Goal: Task Accomplishment & Management: Manage account settings

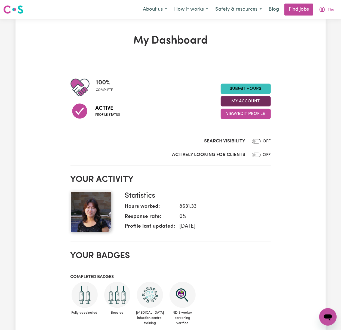
click at [264, 102] on button "My Account" at bounding box center [246, 101] width 50 height 10
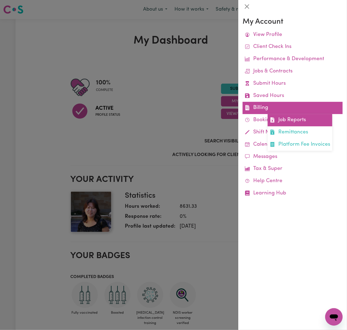
click at [306, 123] on link "Job Reports" at bounding box center [300, 120] width 65 height 12
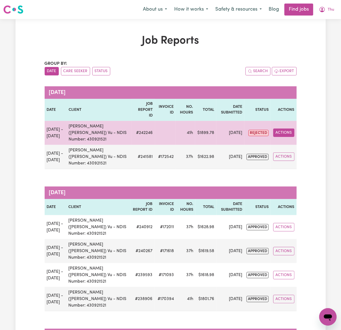
click at [289, 129] on button "Actions" at bounding box center [284, 133] width 21 height 8
click at [295, 140] on link "View Job Report" at bounding box center [297, 145] width 47 height 11
select select "pm"
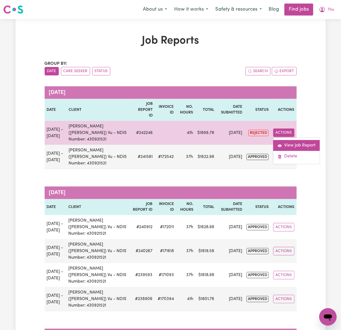
select select "pm"
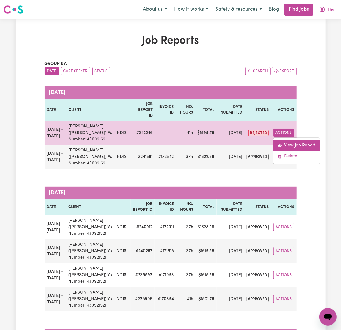
select select "pm"
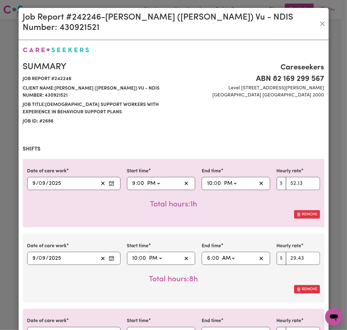
select select "52.13-EveningCare"
select select "29.43-Overnight"
select select "50.05-Weekday"
select select "52.13-EveningCare"
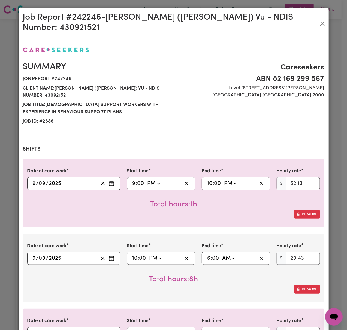
select select "29.43-Overnight"
select select "50.05-Weekday"
select select "72.9-[DATE]"
select select "90.04-[DATE]"
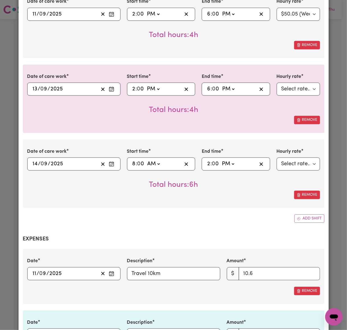
scroll to position [865, 0]
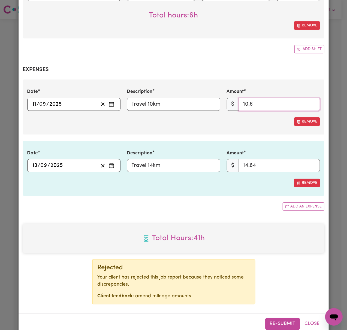
drag, startPoint x: 269, startPoint y: 92, endPoint x: 194, endPoint y: 92, distance: 75.8
click at [194, 92] on div "Date [DATE] 11 / 0 9 / 2025 Description Travel 10km Amount $ 10.6" at bounding box center [173, 99] width 299 height 22
click at [163, 98] on input "Travel 10km" at bounding box center [173, 104] width 93 height 13
paste input "[Mileage @ $1/ km / 04_590_0125_6_1]"
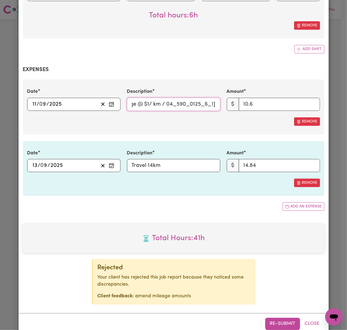
type input "Travel 10km [Mileage @ $1/ km / 04_590_0125_6_1]"
click at [176, 159] on input "Travel 14km" at bounding box center [173, 165] width 93 height 13
paste input "[Mileage @ $1/ km / 04_590_0125_6_1]"
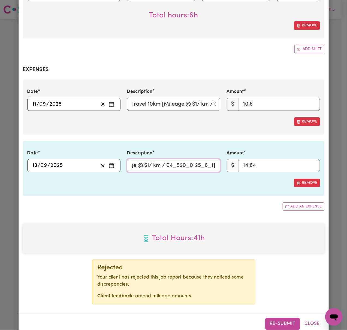
type input "Travel 14km [Mileage @ $1/ km / 04_590_0125_6_1]"
click at [256, 98] on input "10.6" at bounding box center [279, 104] width 81 height 13
drag, startPoint x: 261, startPoint y: 92, endPoint x: 180, endPoint y: 80, distance: 81.6
click at [180, 88] on div "Date [DATE] 11 / 0 9 / 2025 Description Travel 10km [Mileage @ $1/ km / 04_590_…" at bounding box center [173, 99] width 299 height 22
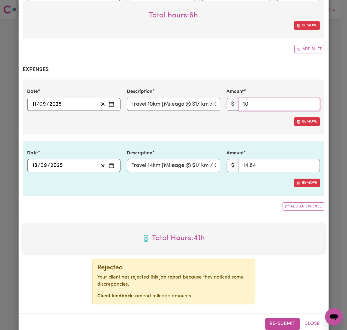
type input "10"
click at [265, 159] on input "14.84" at bounding box center [279, 165] width 81 height 13
drag, startPoint x: 272, startPoint y: 151, endPoint x: 187, endPoint y: 150, distance: 85.0
click at [187, 150] on div "Date [DATE] 13 / 0 9 / 2025 Description Travel 14km [Mileage @ $1/ km / 04_590_…" at bounding box center [173, 161] width 299 height 22
type input "14"
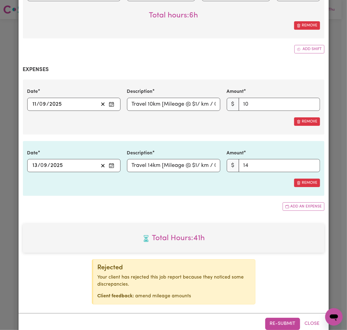
click at [220, 202] on div "Add an expense" at bounding box center [173, 206] width 301 height 8
click at [287, 318] on button "Re-submit" at bounding box center [282, 324] width 35 height 12
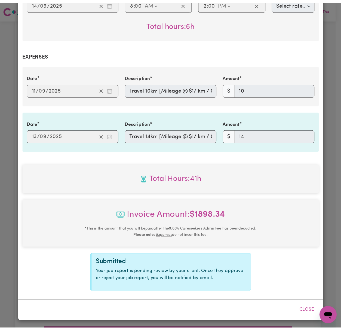
scroll to position [765, 0]
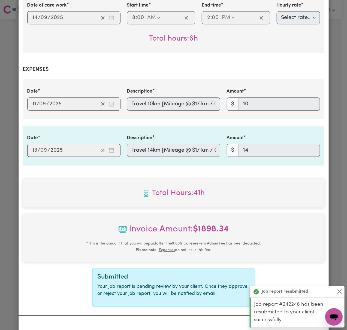
click at [341, 292] on div "Job report resubmitted" at bounding box center [297, 291] width 95 height 11
click at [340, 292] on button "Close" at bounding box center [339, 292] width 7 height 7
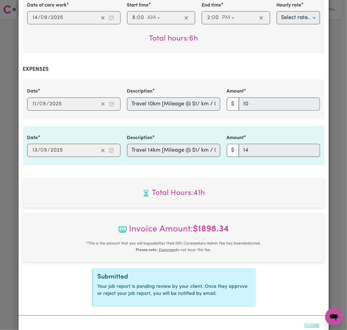
click at [309, 320] on button "Close" at bounding box center [312, 326] width 24 height 12
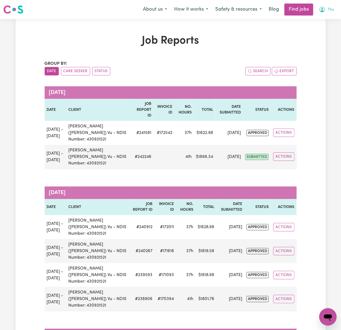
click at [333, 5] on button "Thu" at bounding box center [327, 9] width 22 height 11
click at [324, 44] on link "Logout" at bounding box center [316, 42] width 43 height 10
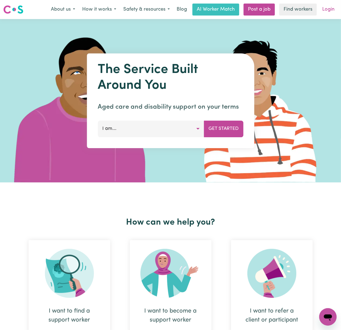
click at [330, 8] on link "Login" at bounding box center [328, 10] width 19 height 12
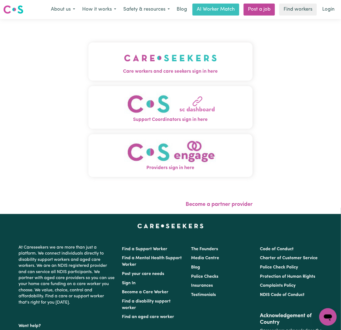
click at [165, 54] on img "Care workers and care seekers sign in here" at bounding box center [170, 58] width 93 height 20
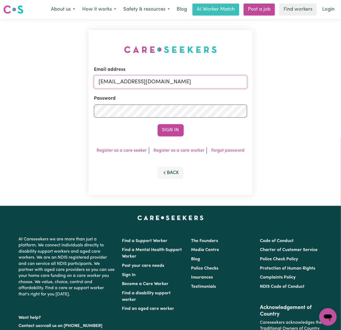
drag, startPoint x: 125, startPoint y: 80, endPoint x: 362, endPoint y: 82, distance: 236.8
click at [341, 82] on html "Menu About us How it works Safety & resources Blog AI Worker Match Post a job F…" at bounding box center [170, 220] width 341 height 440
paste input "[EMAIL_ADDRESS][DOMAIN_NAME]"
type input "superuser~[EMAIL_ADDRESS][DOMAIN_NAME]"
click at [158, 124] on button "Sign In" at bounding box center [171, 130] width 26 height 12
